Goal: Information Seeking & Learning: Understand process/instructions

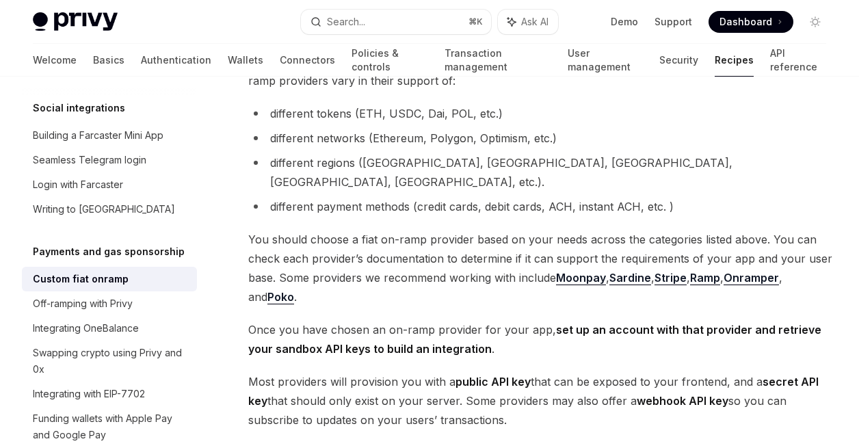
scroll to position [511, 0]
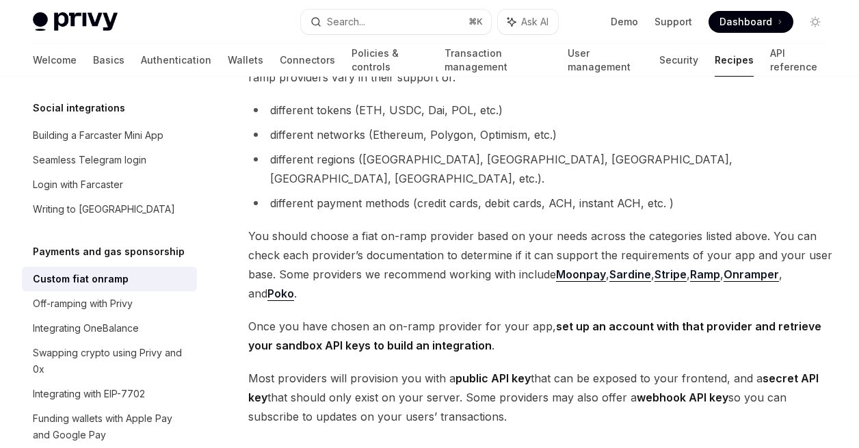
click at [380, 227] on span "You should choose a fiat on-ramp provider based on your needs across the catego…" at bounding box center [541, 264] width 586 height 77
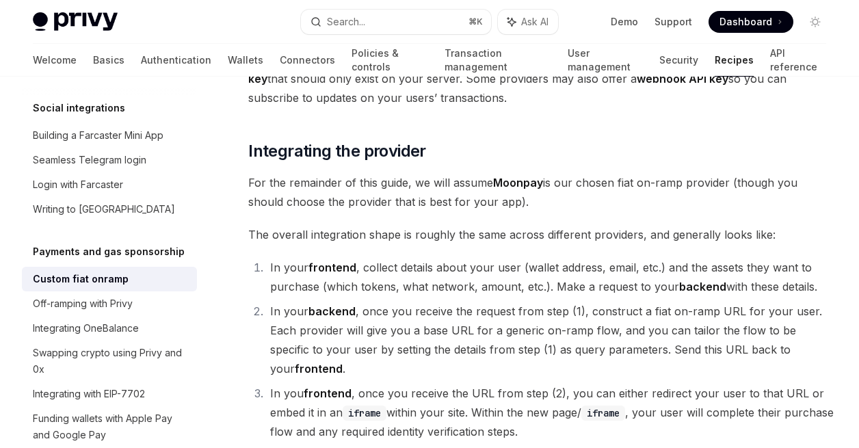
scroll to position [831, 0]
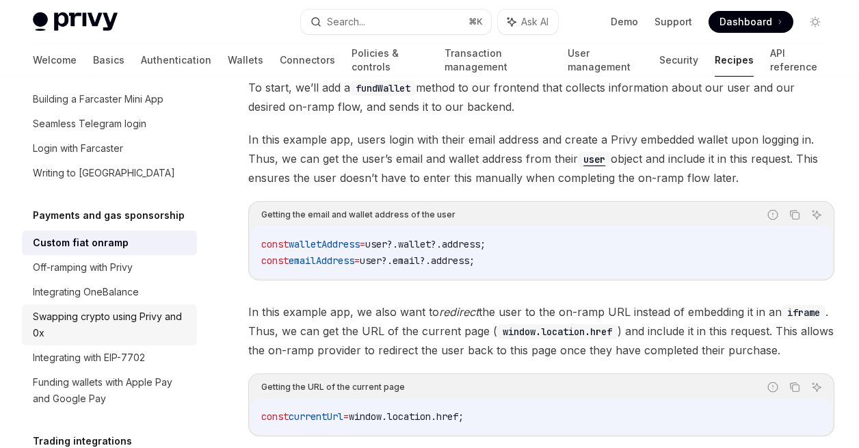
scroll to position [1105, 0]
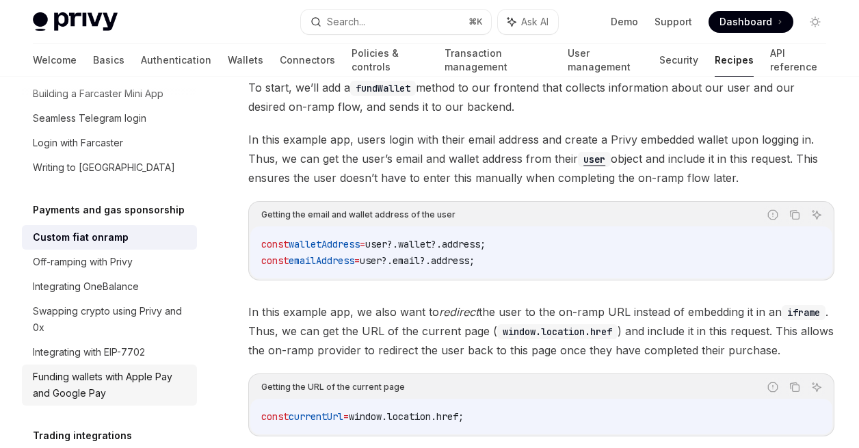
click at [131, 369] on div "Funding wallets with Apple Pay and Google Pay" at bounding box center [111, 385] width 156 height 33
type textarea "*"
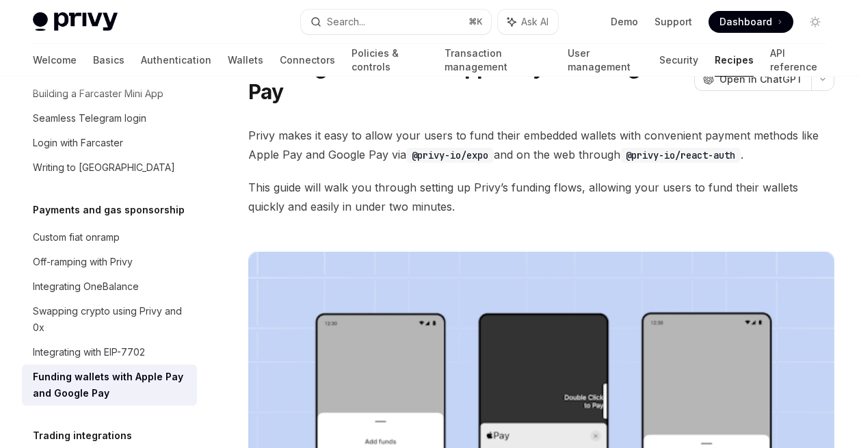
scroll to position [72, 0]
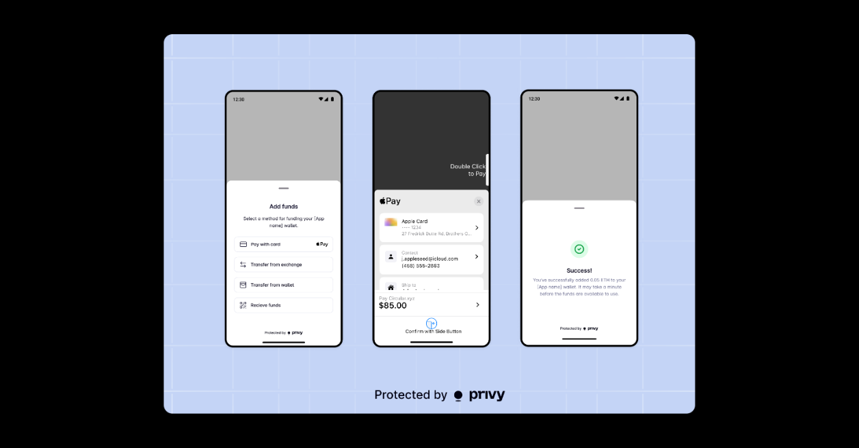
click at [804, 205] on div at bounding box center [429, 224] width 859 height 448
